Goal: Find contact information: Find contact information

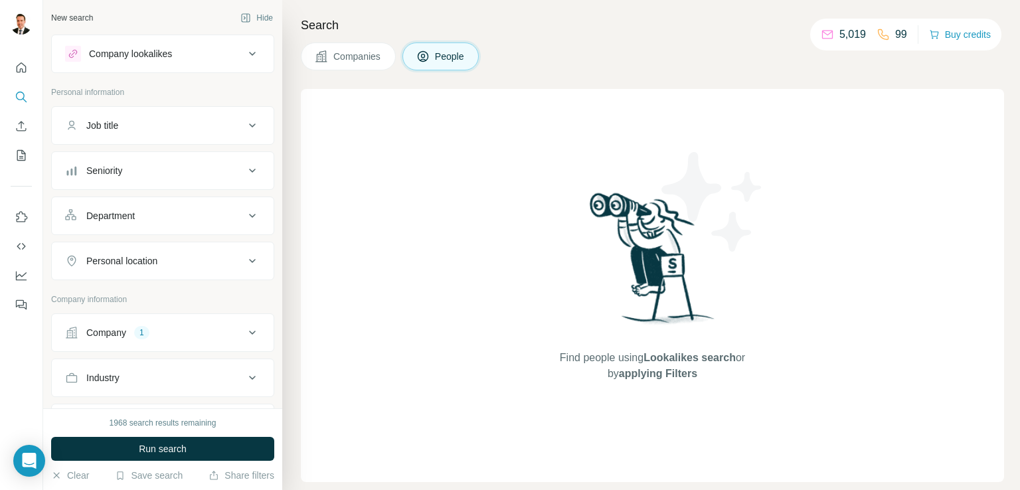
scroll to position [189, 0]
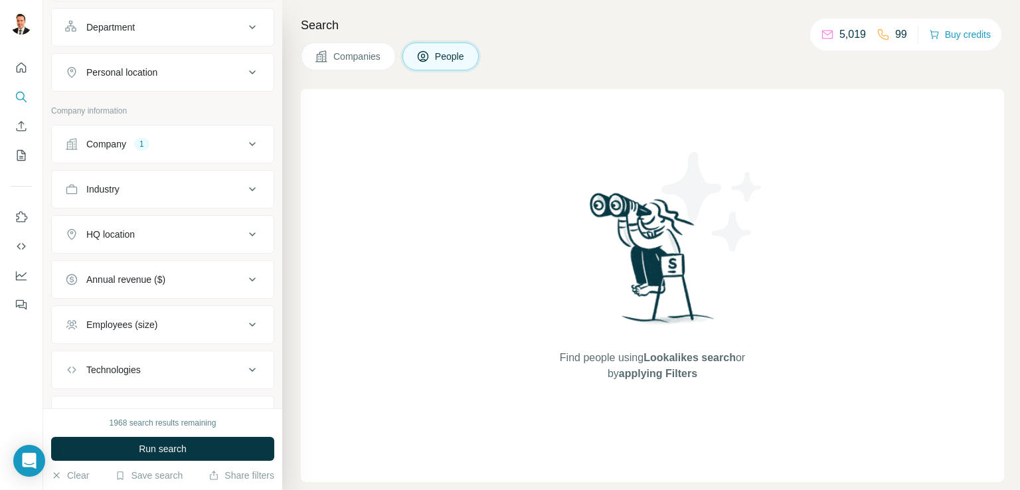
click at [343, 58] on span "Companies" at bounding box center [357, 56] width 48 height 13
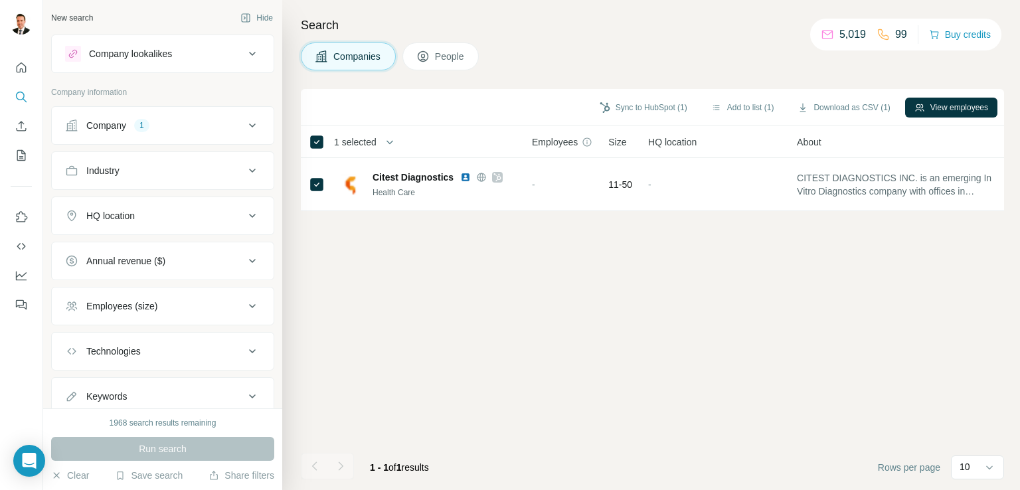
click at [244, 124] on icon at bounding box center [252, 125] width 16 height 16
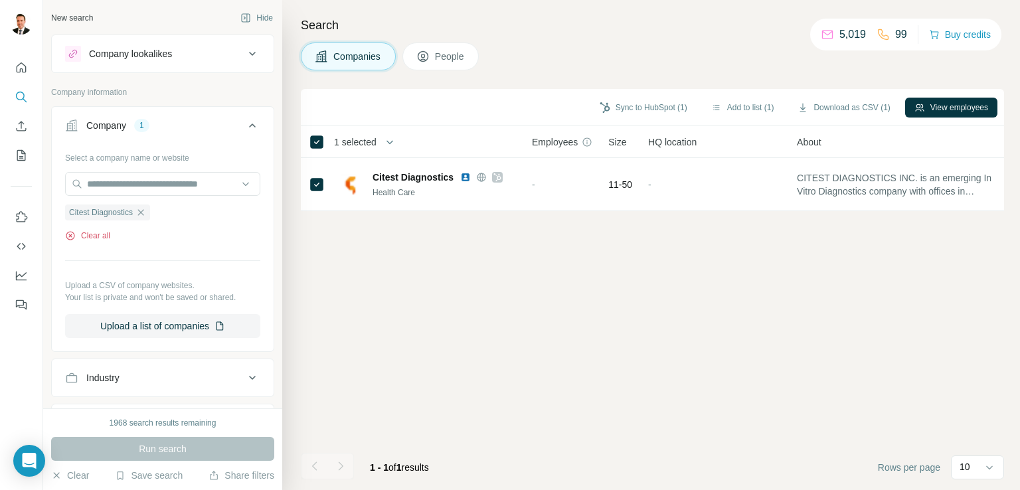
click at [70, 237] on icon "button" at bounding box center [70, 235] width 11 height 11
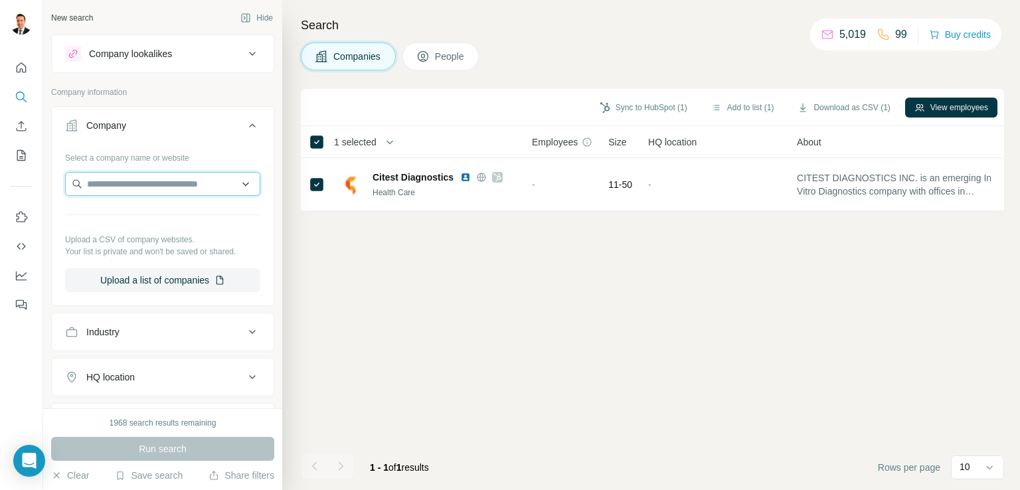
click at [101, 192] on input "text" at bounding box center [162, 184] width 195 height 24
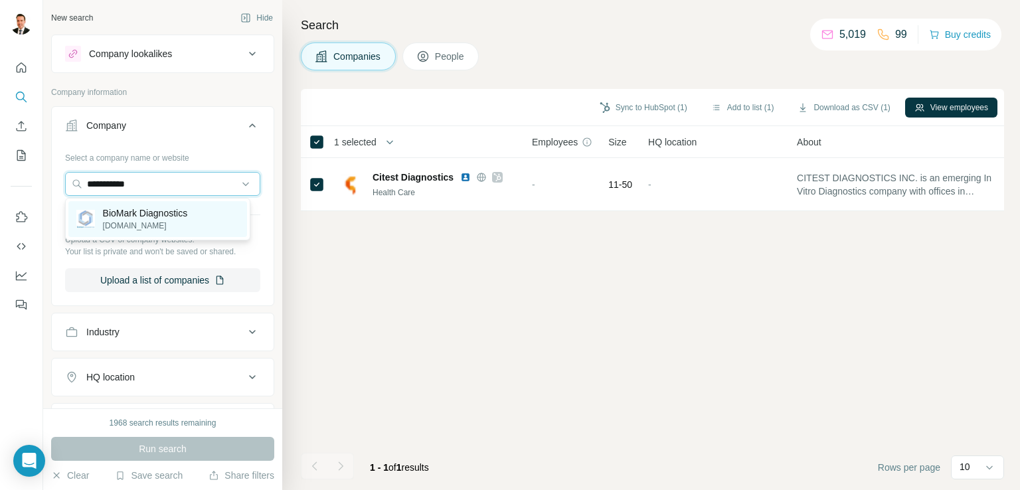
type input "**********"
click at [112, 216] on p "BioMark Diagnostics" at bounding box center [145, 212] width 85 height 13
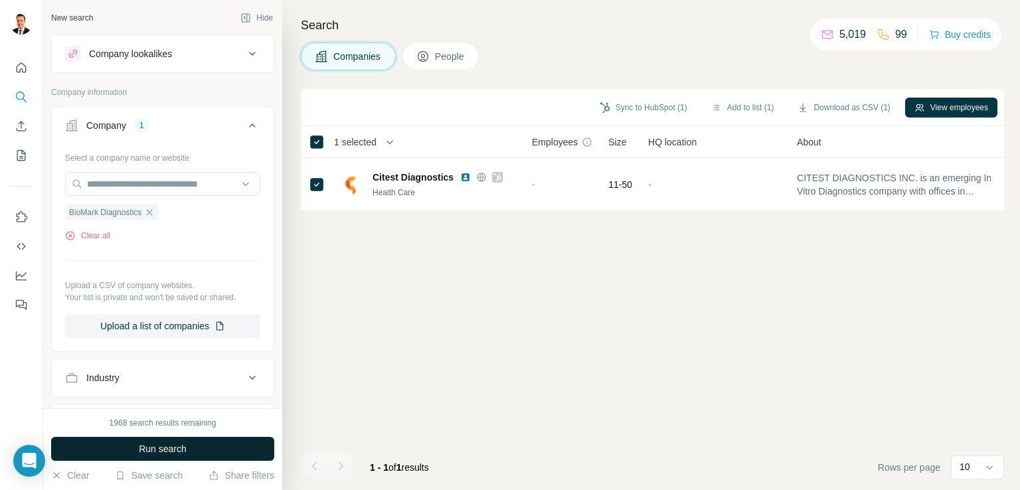
click at [178, 439] on button "Run search" at bounding box center [162, 449] width 223 height 24
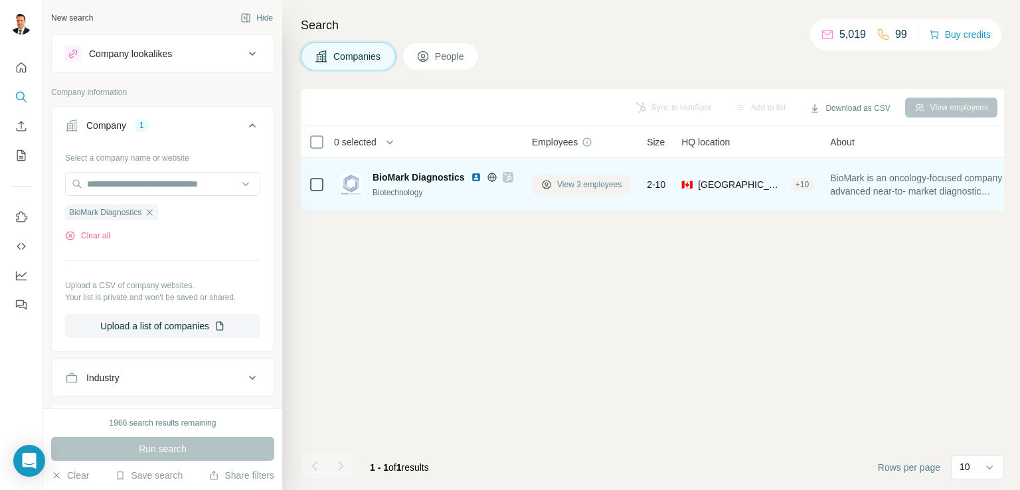
click at [575, 183] on span "View 3 employees" at bounding box center [589, 185] width 64 height 12
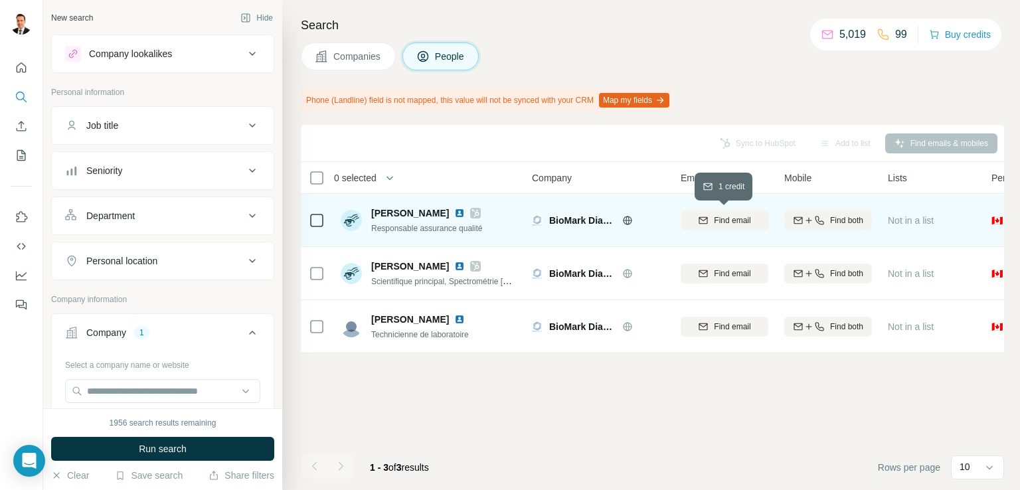
click at [705, 221] on icon "button" at bounding box center [703, 220] width 11 height 11
click at [453, 51] on span "People" at bounding box center [450, 56] width 31 height 13
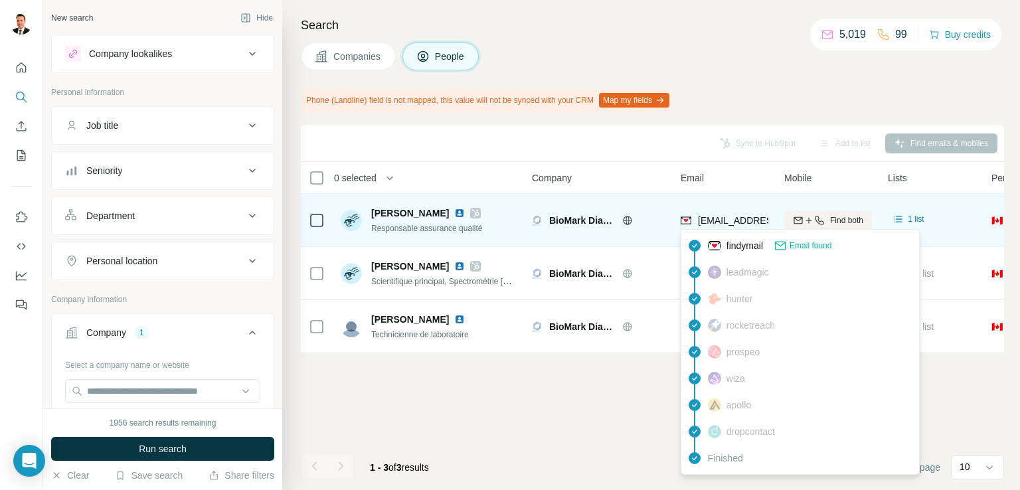
click at [736, 218] on span "[EMAIL_ADDRESS][DOMAIN_NAME]" at bounding box center [776, 220] width 157 height 11
